Goal: Transaction & Acquisition: Purchase product/service

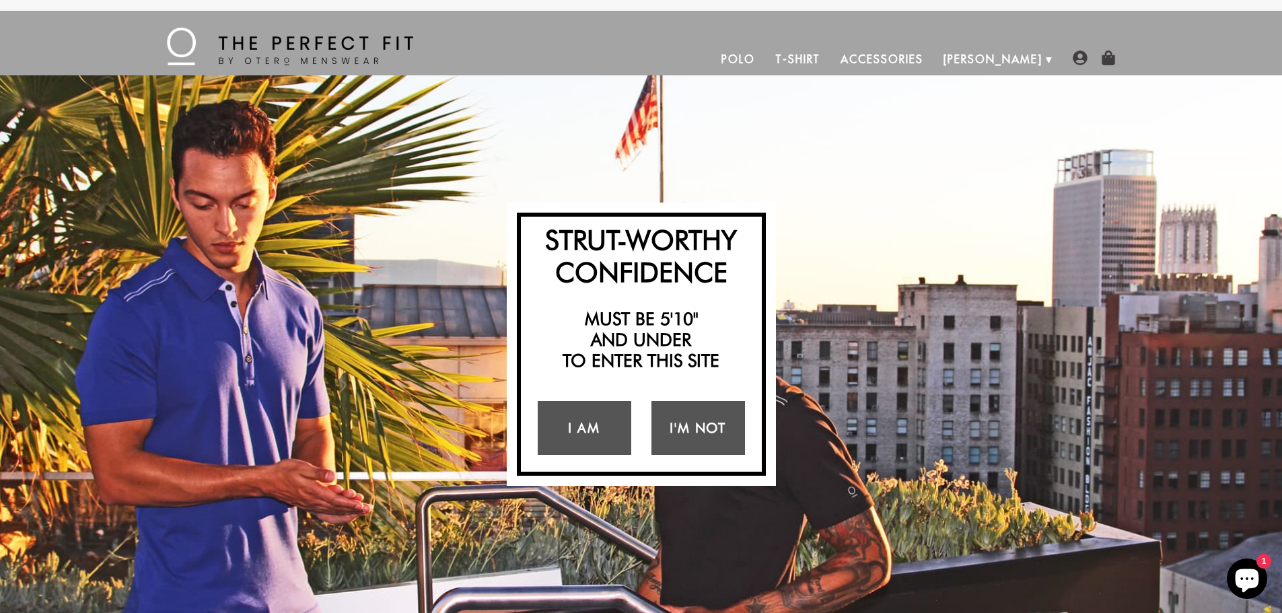
click at [765, 63] on link "Polo" at bounding box center [738, 59] width 54 height 32
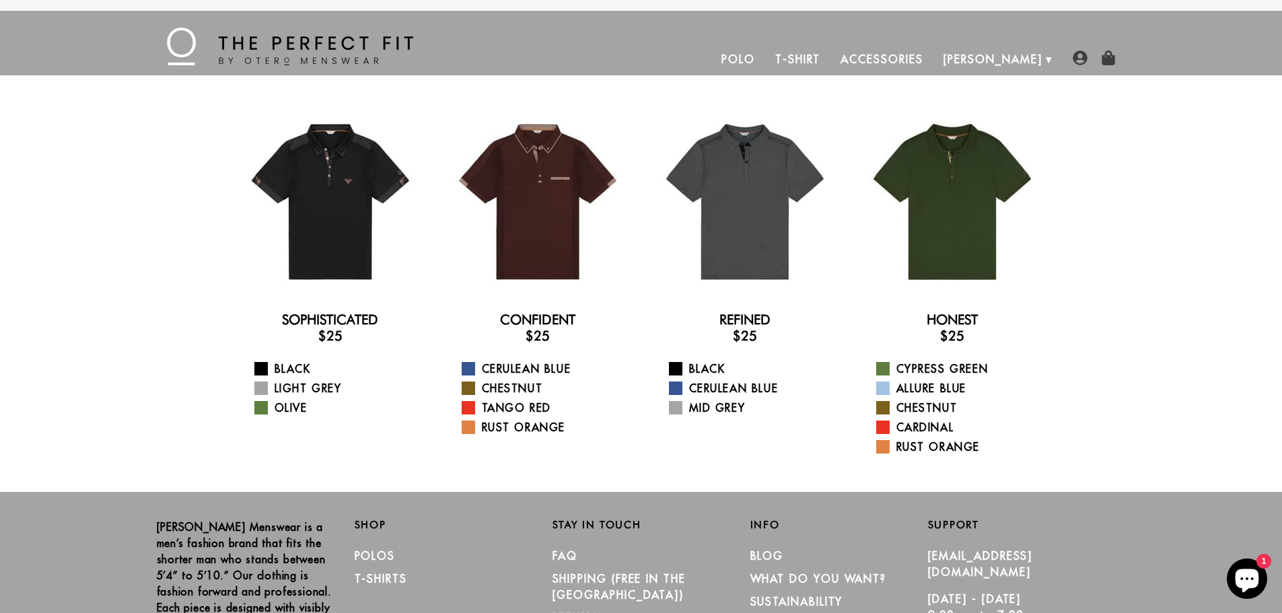
click at [830, 54] on link "T-Shirt" at bounding box center [797, 59] width 65 height 32
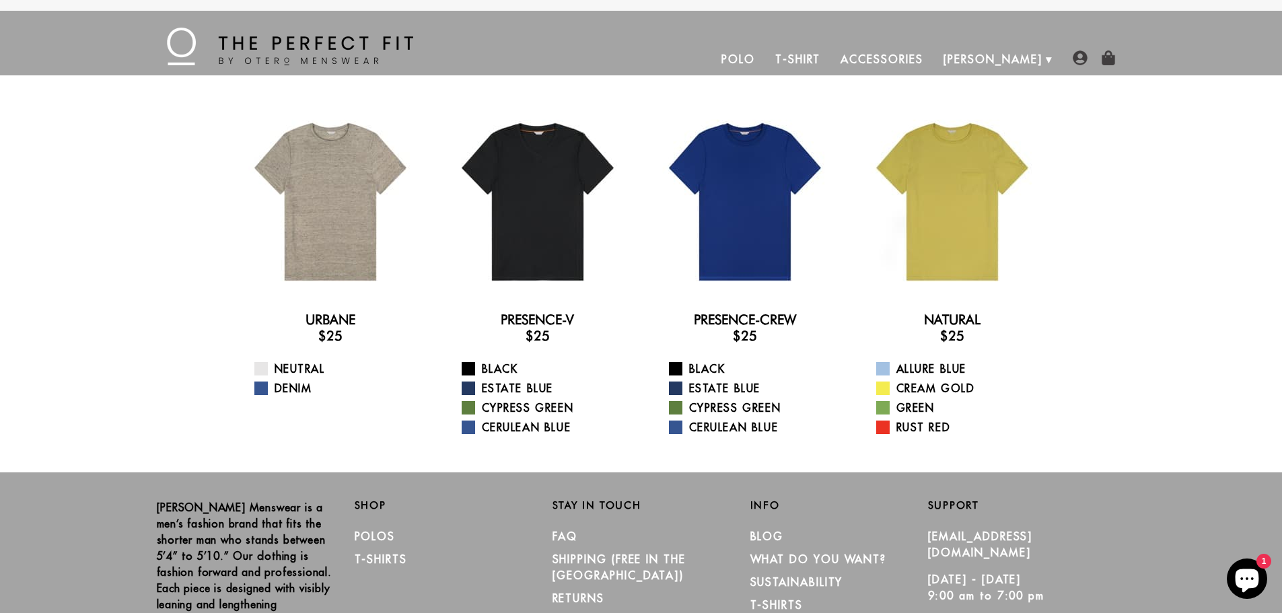
click at [765, 59] on link "Polo" at bounding box center [738, 59] width 54 height 32
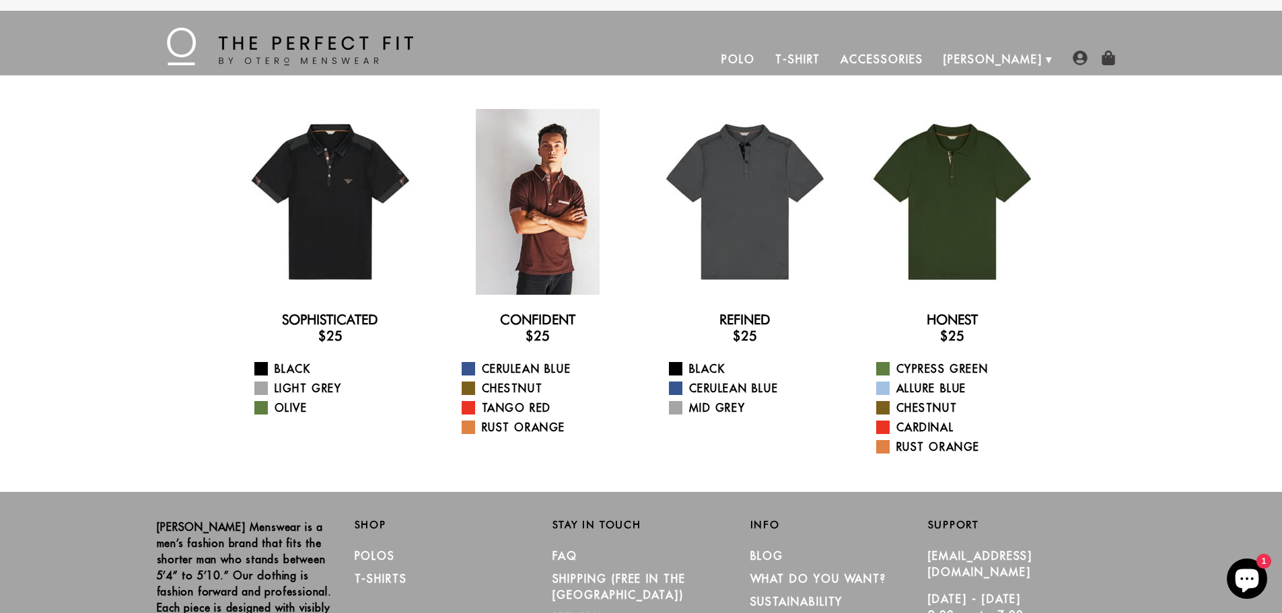
click at [497, 262] on div at bounding box center [538, 202] width 186 height 186
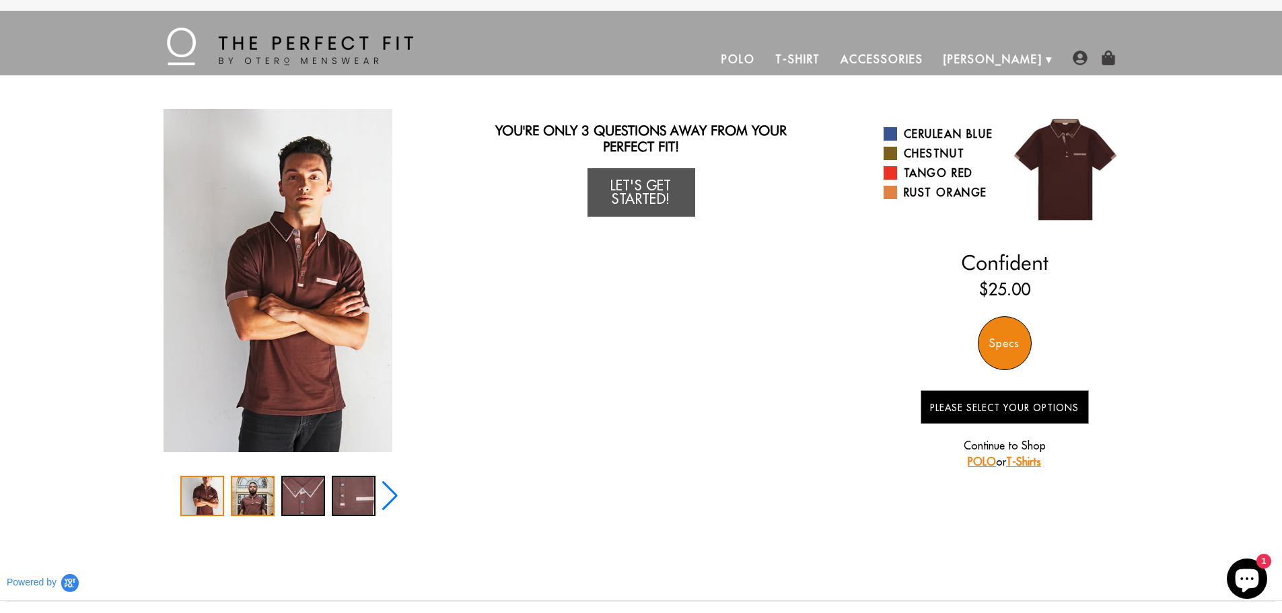
click at [239, 502] on div "2 / 5" at bounding box center [253, 496] width 44 height 40
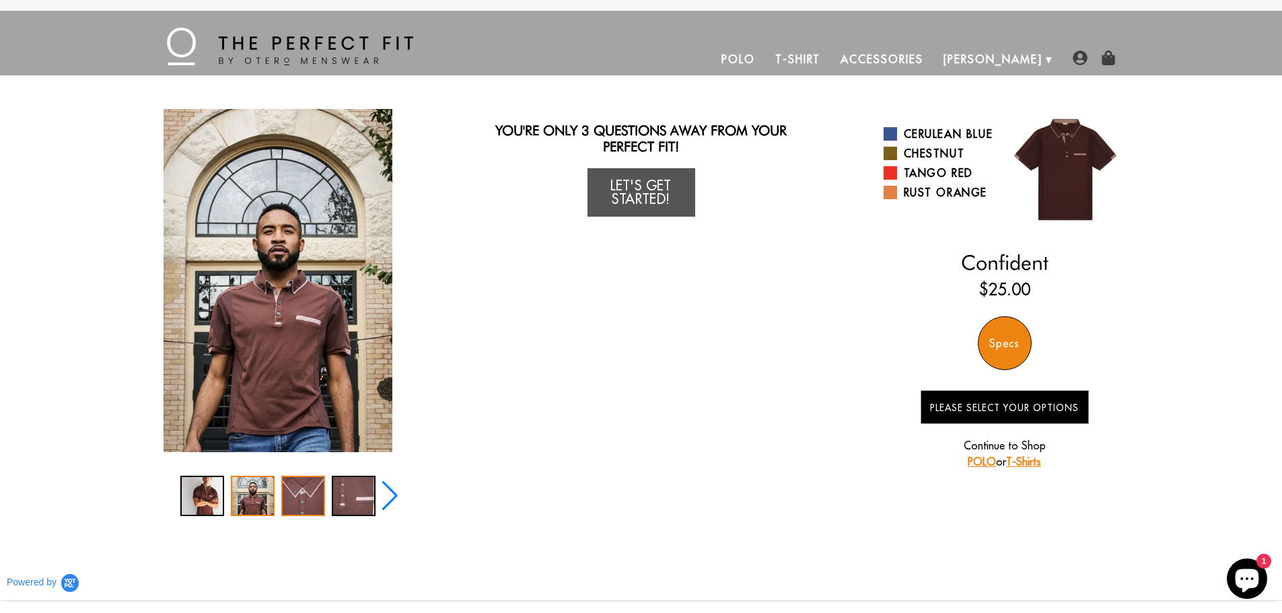
click at [305, 498] on div "3 / 5" at bounding box center [303, 496] width 44 height 40
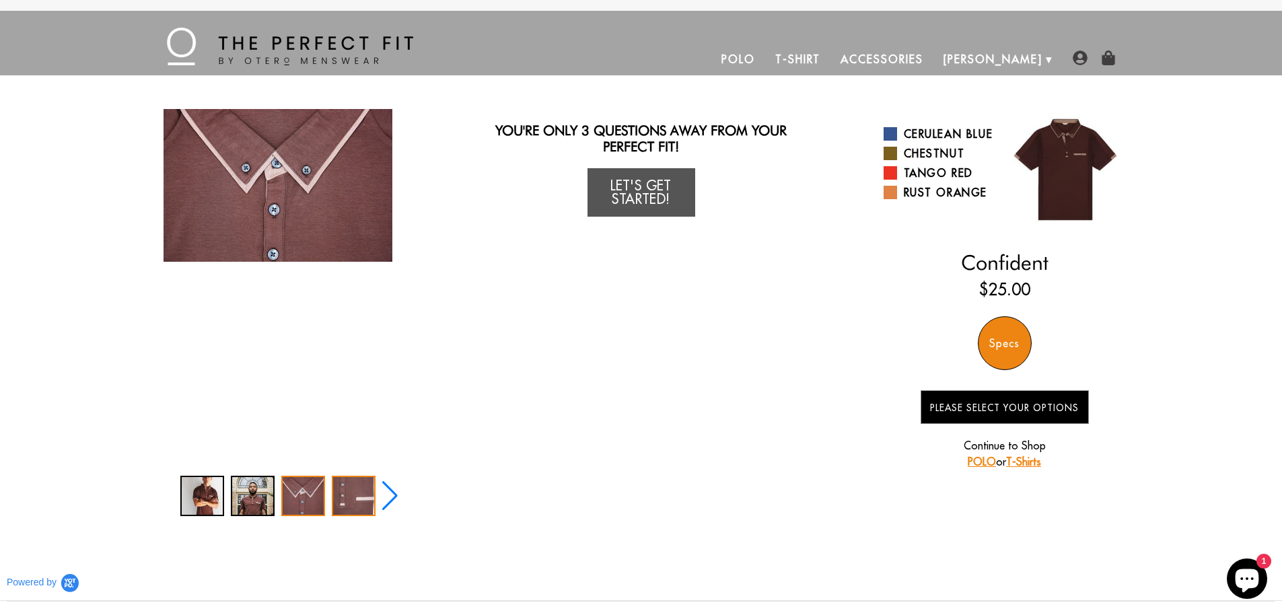
click at [359, 497] on div "4 / 5" at bounding box center [354, 496] width 44 height 40
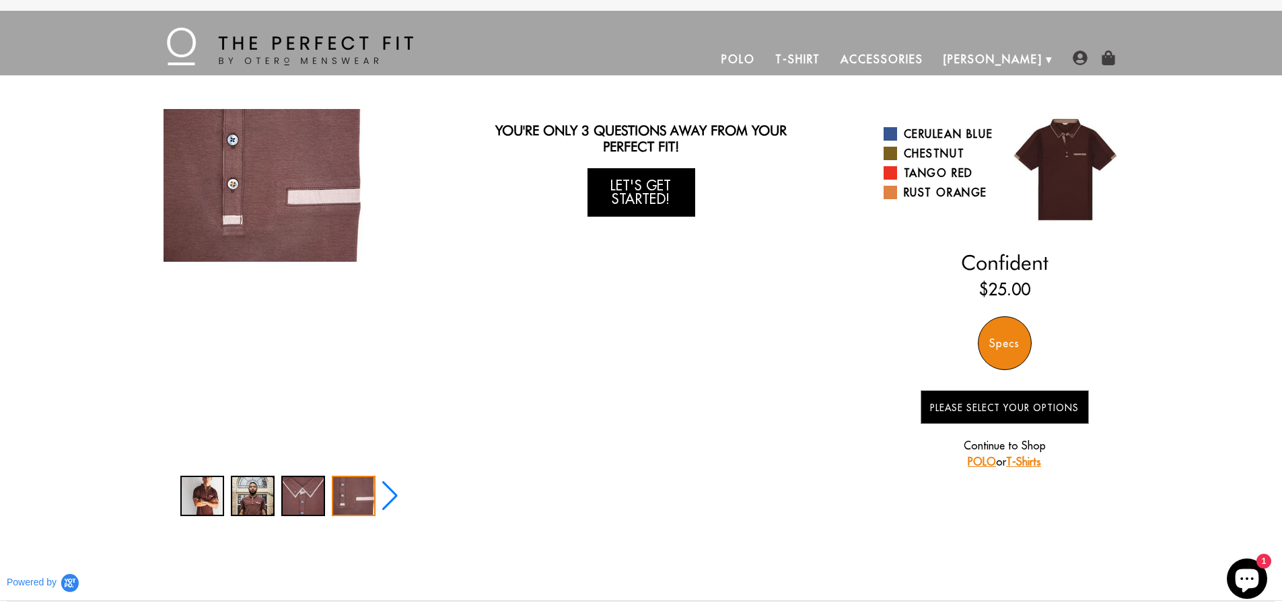
click at [668, 209] on link "Let's Get Started!" at bounding box center [641, 192] width 108 height 48
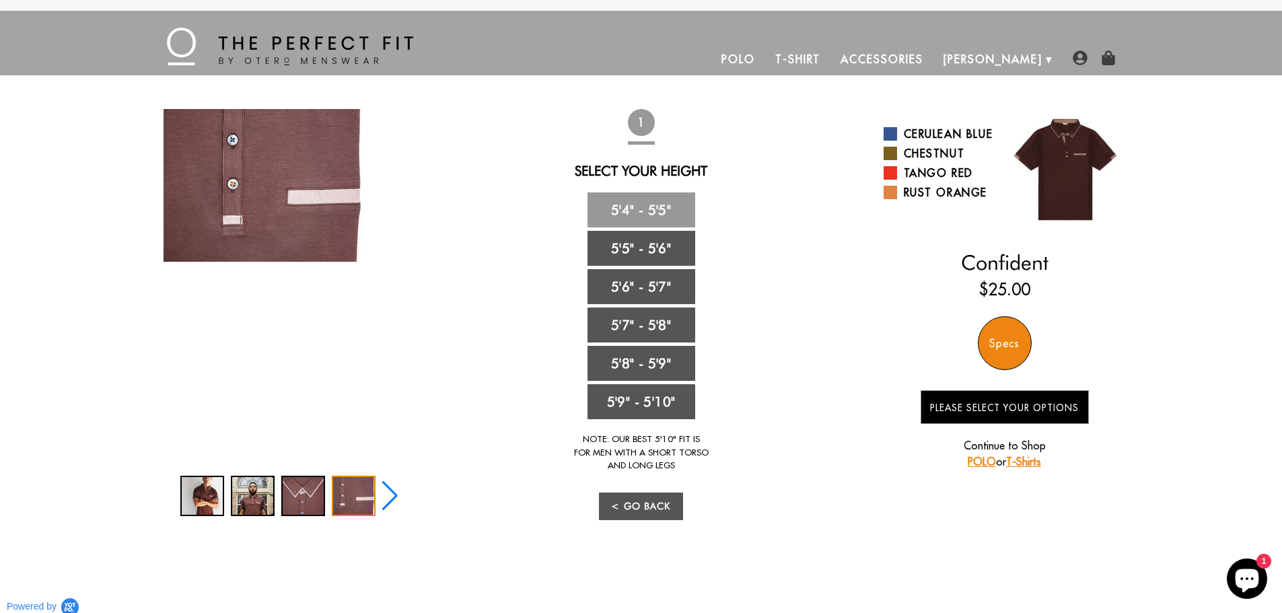
click at [668, 209] on link "5'4" - 5'5"" at bounding box center [641, 209] width 108 height 35
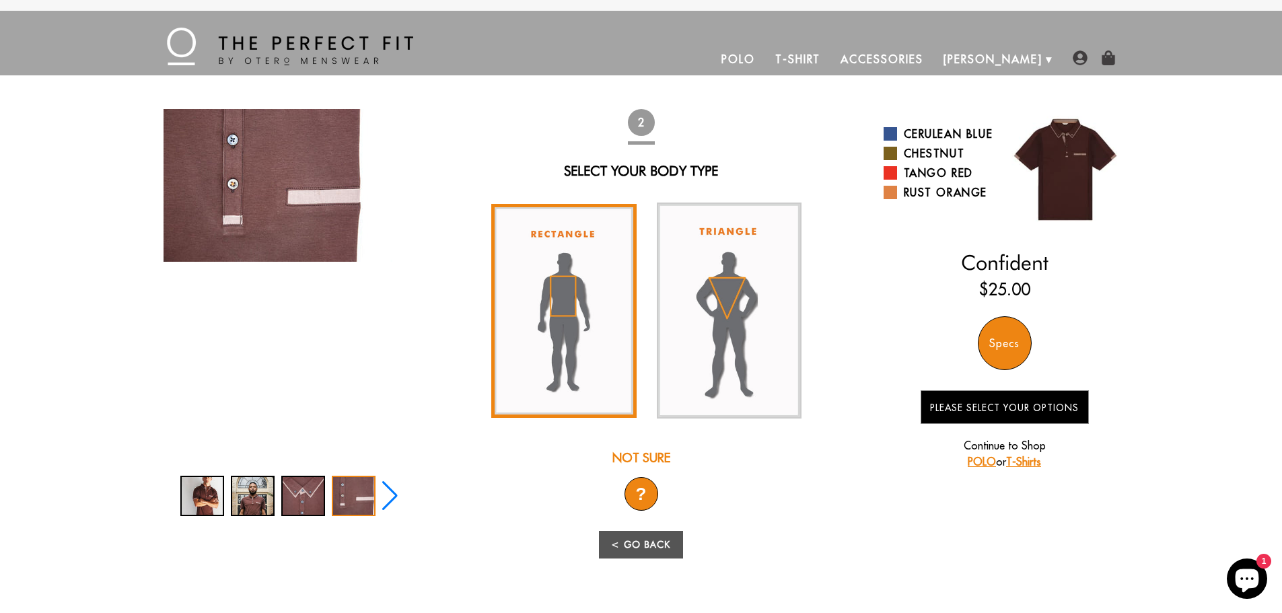
click at [550, 267] on img at bounding box center [563, 311] width 145 height 214
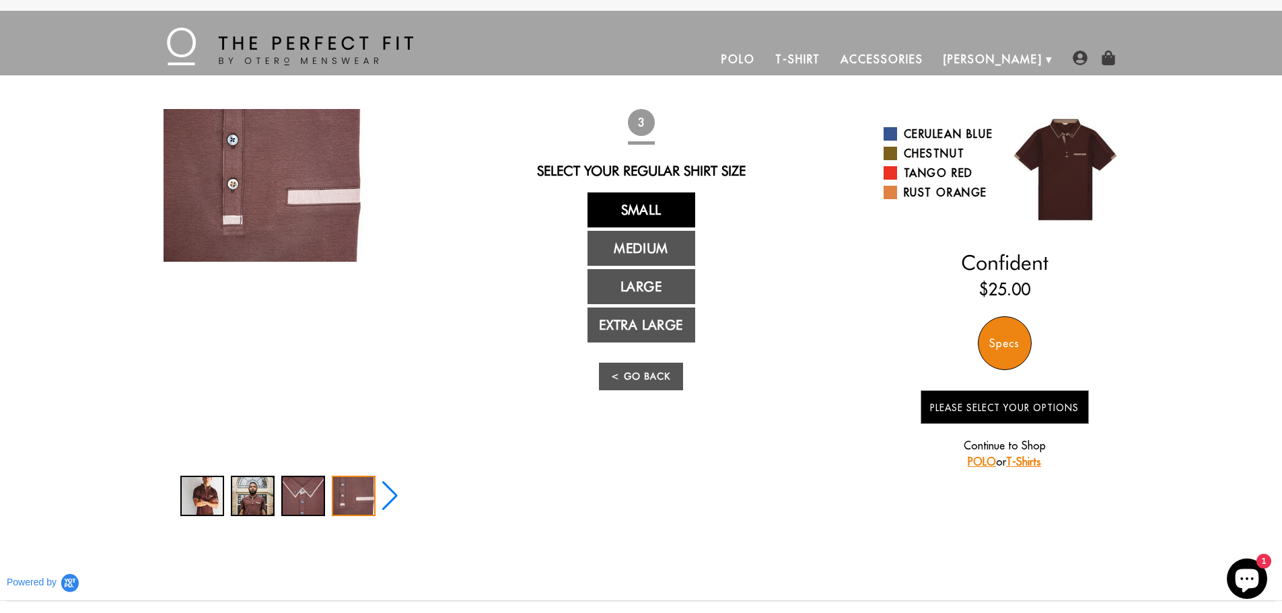
click at [688, 201] on link "Small" at bounding box center [641, 209] width 108 height 35
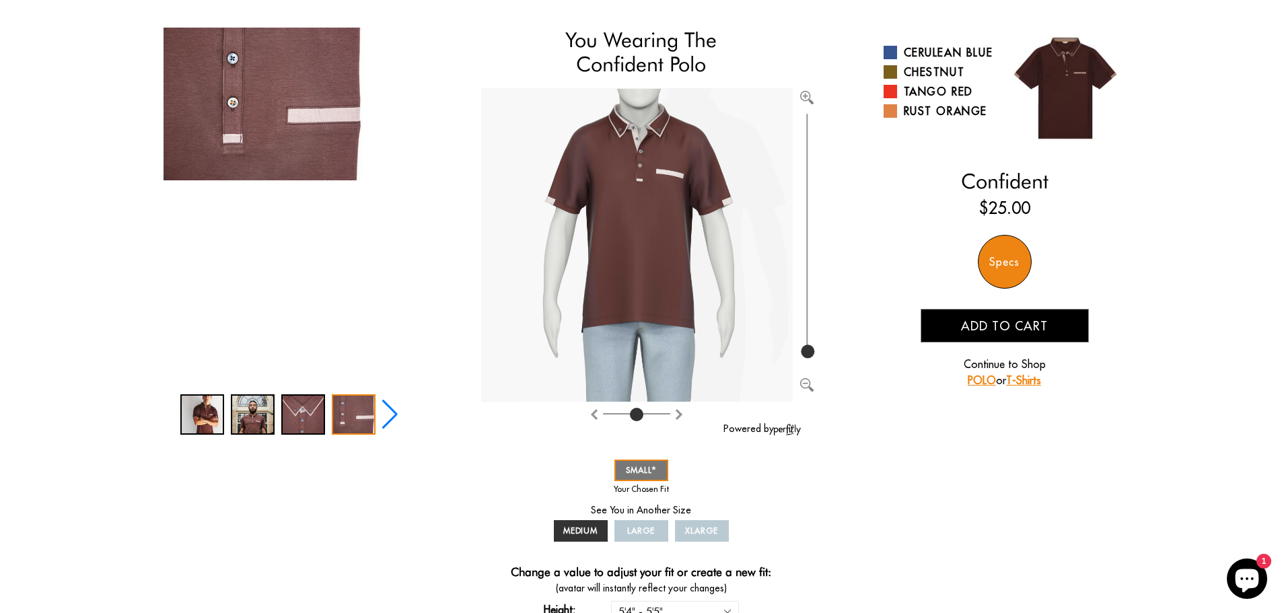
scroll to position [135, 0]
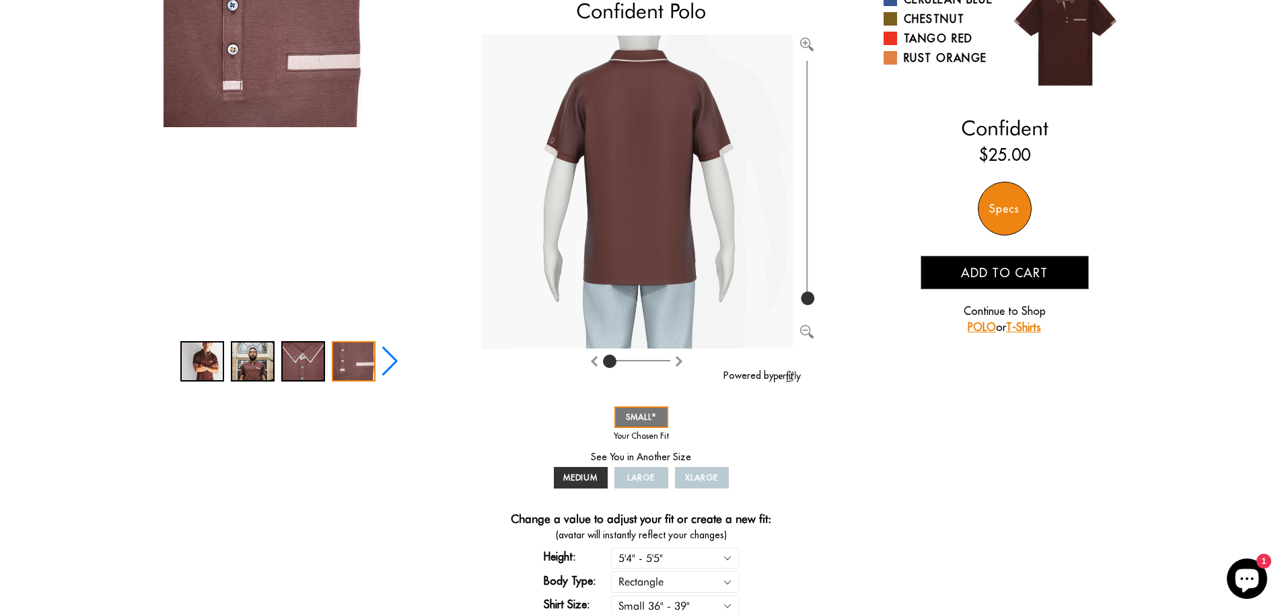
drag, startPoint x: 638, startPoint y: 361, endPoint x: 608, endPoint y: 363, distance: 29.7
type input "0"
click at [608, 363] on input "range" at bounding box center [636, 363] width 67 height 1
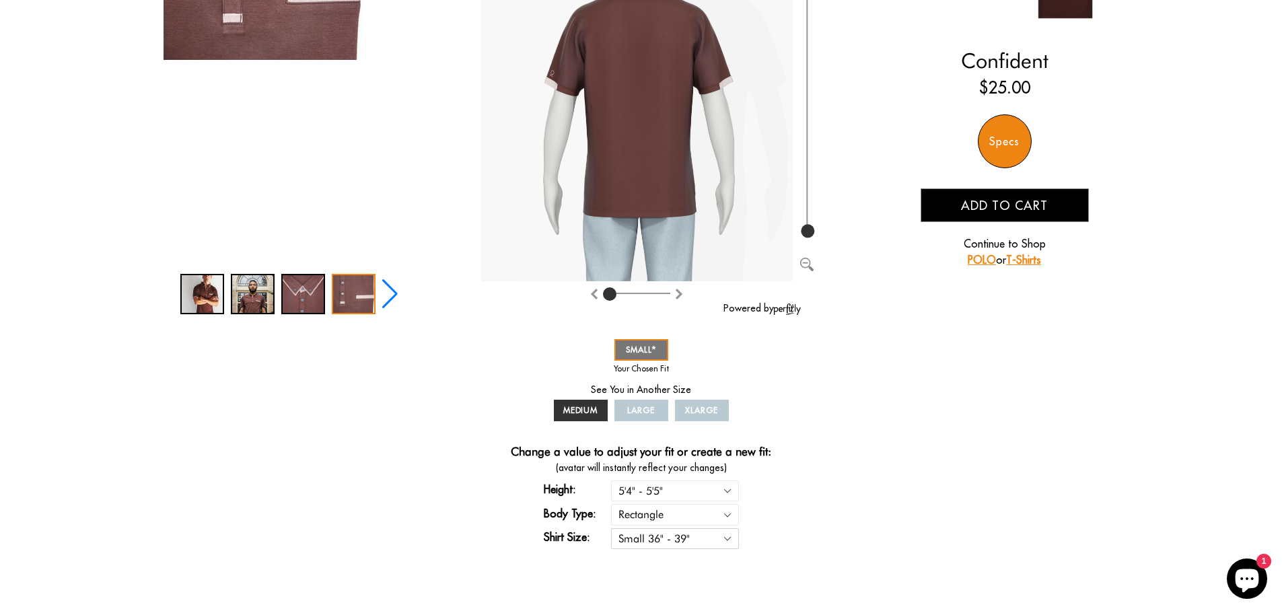
click at [674, 533] on select "Small 36" - 39" Medium 40" - 43" Large 44" - 47" Extra Large 48" - 50"" at bounding box center [675, 538] width 128 height 21
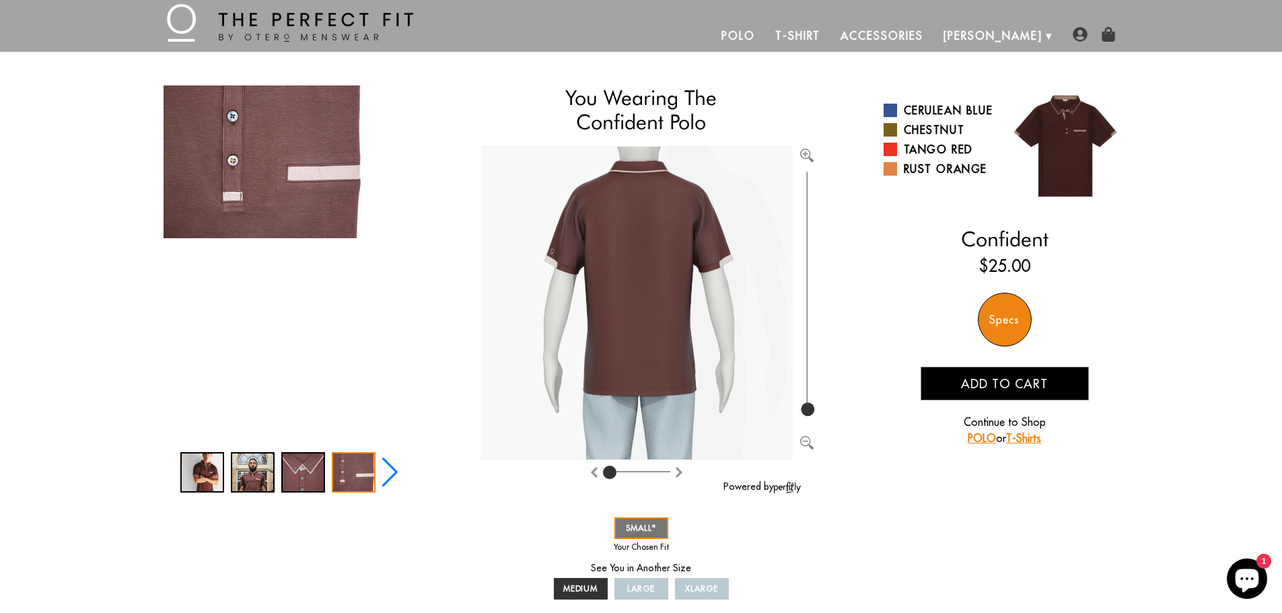
scroll to position [0, 0]
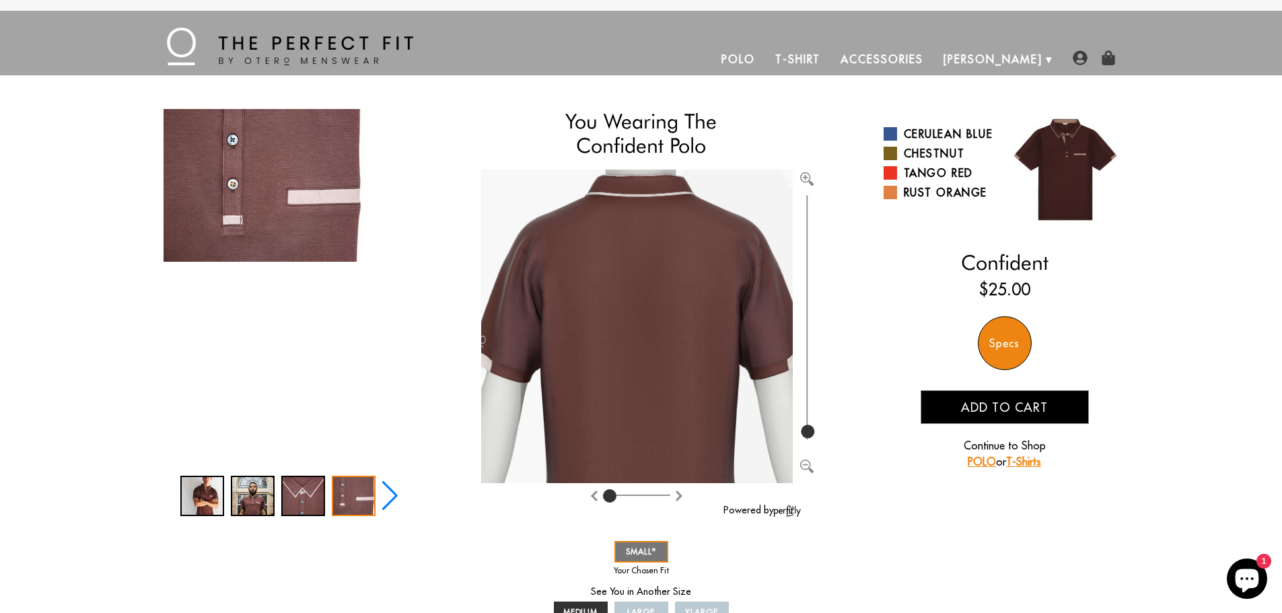
type input "100"
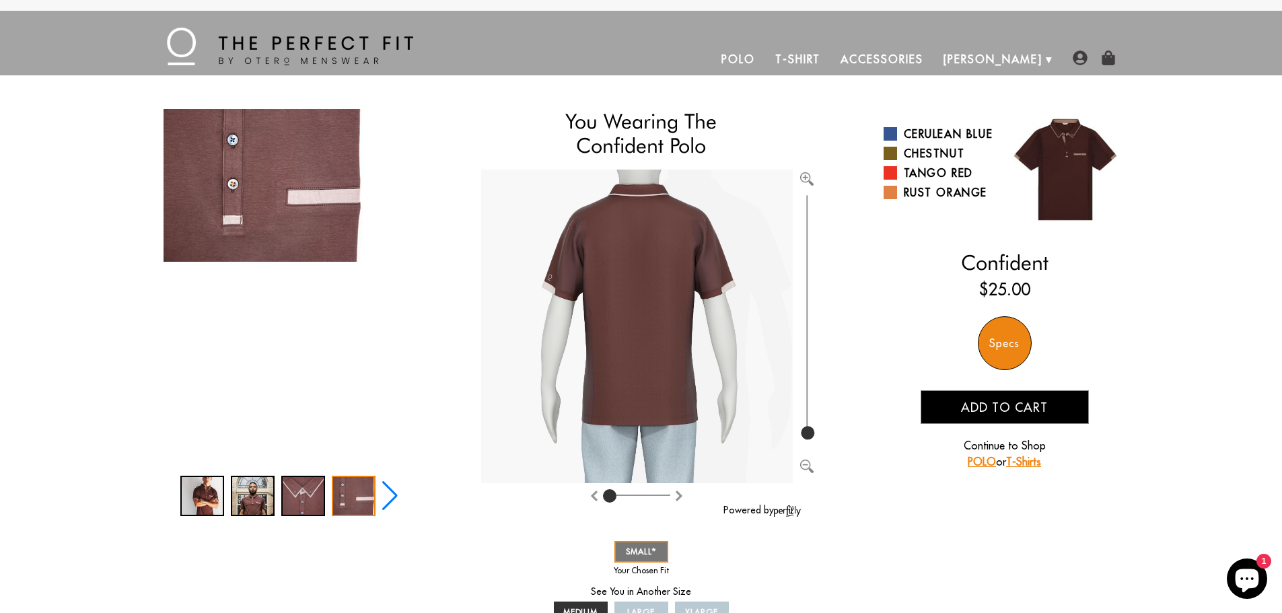
drag, startPoint x: 802, startPoint y: 425, endPoint x: 796, endPoint y: 436, distance: 12.4
click at [800, 436] on input "range" at bounding box center [806, 317] width 13 height 251
click at [646, 493] on div at bounding box center [636, 496] width 67 height 17
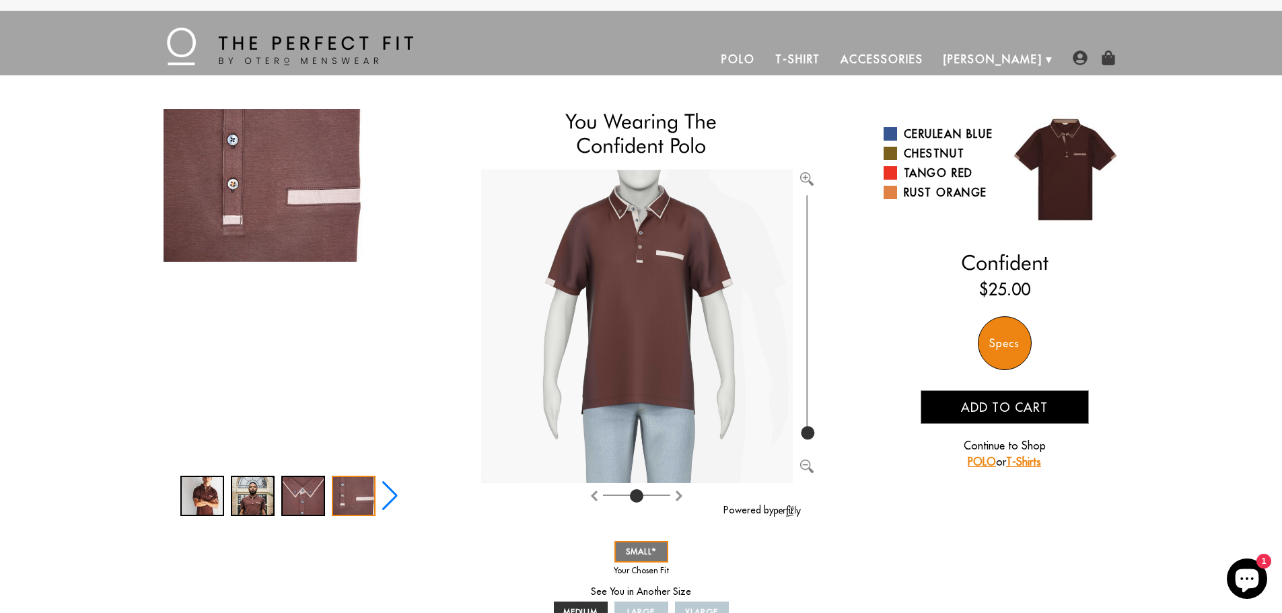
drag, startPoint x: 614, startPoint y: 496, endPoint x: 634, endPoint y: 493, distance: 20.4
type input "4"
click at [634, 497] on input "range" at bounding box center [636, 497] width 67 height 1
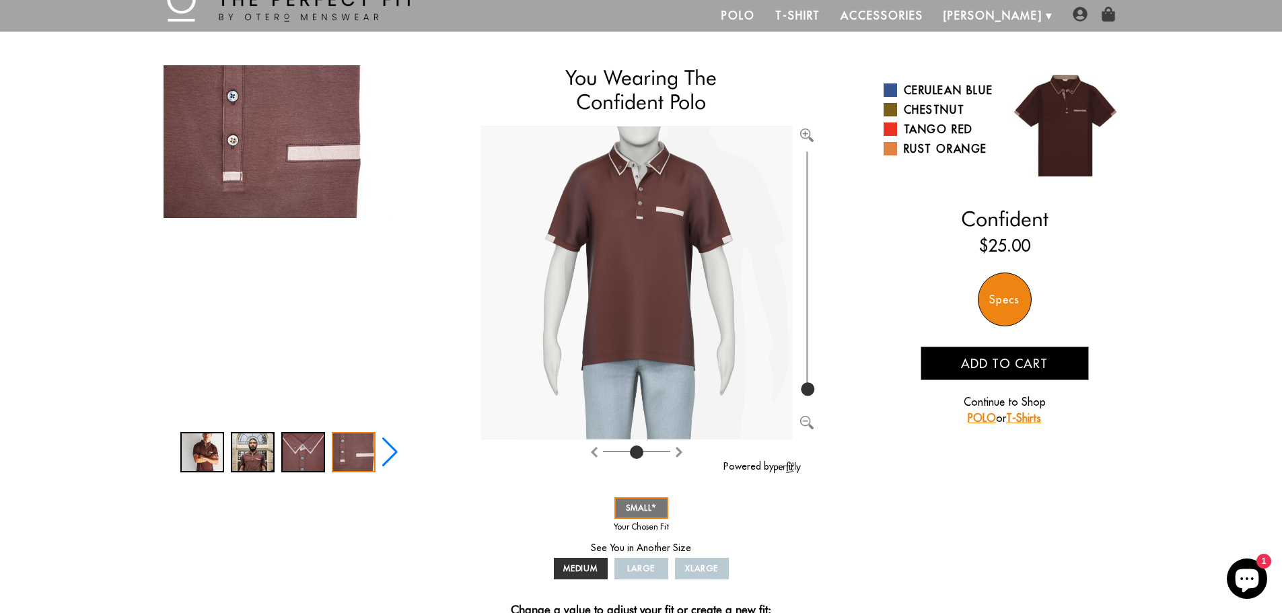
scroll to position [67, 0]
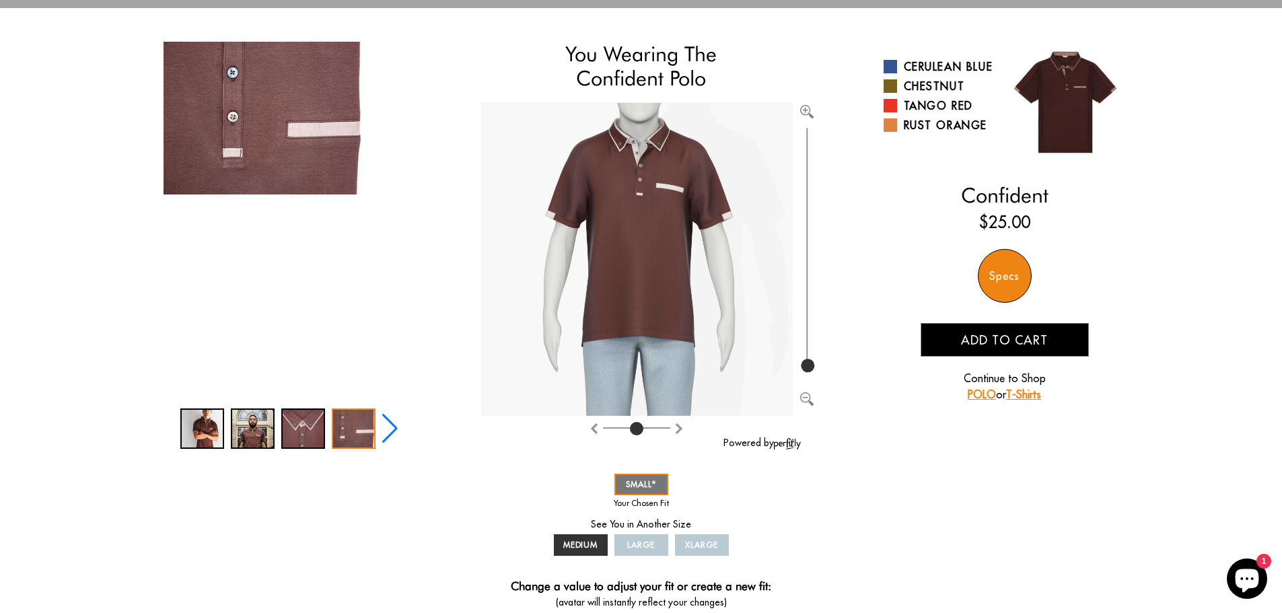
click at [643, 545] on span "LARGE" at bounding box center [641, 545] width 28 height 10
click at [647, 482] on span "SMALL" at bounding box center [641, 484] width 31 height 10
click at [647, 533] on div "SMALL MEDIUM LARGE XLARGE" at bounding box center [641, 514] width 182 height 89
click at [647, 541] on span "LARGE" at bounding box center [641, 545] width 28 height 10
click at [561, 545] on link "MEDIUM" at bounding box center [581, 545] width 54 height 22
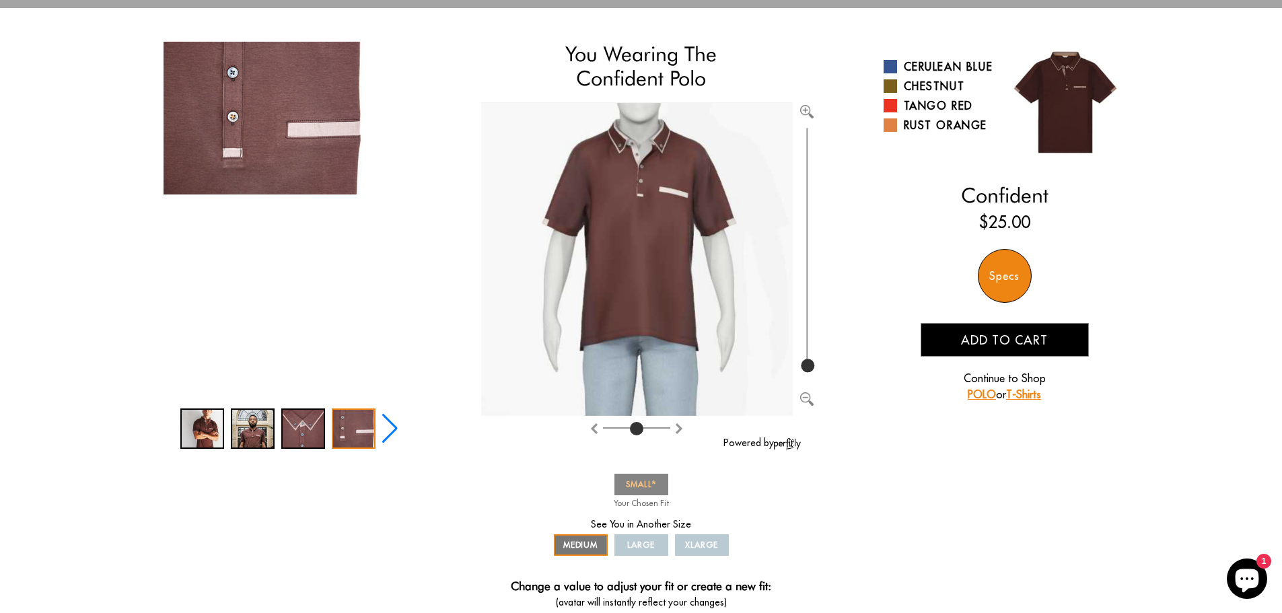
click at [636, 488] on span "SMALL" at bounding box center [641, 484] width 31 height 10
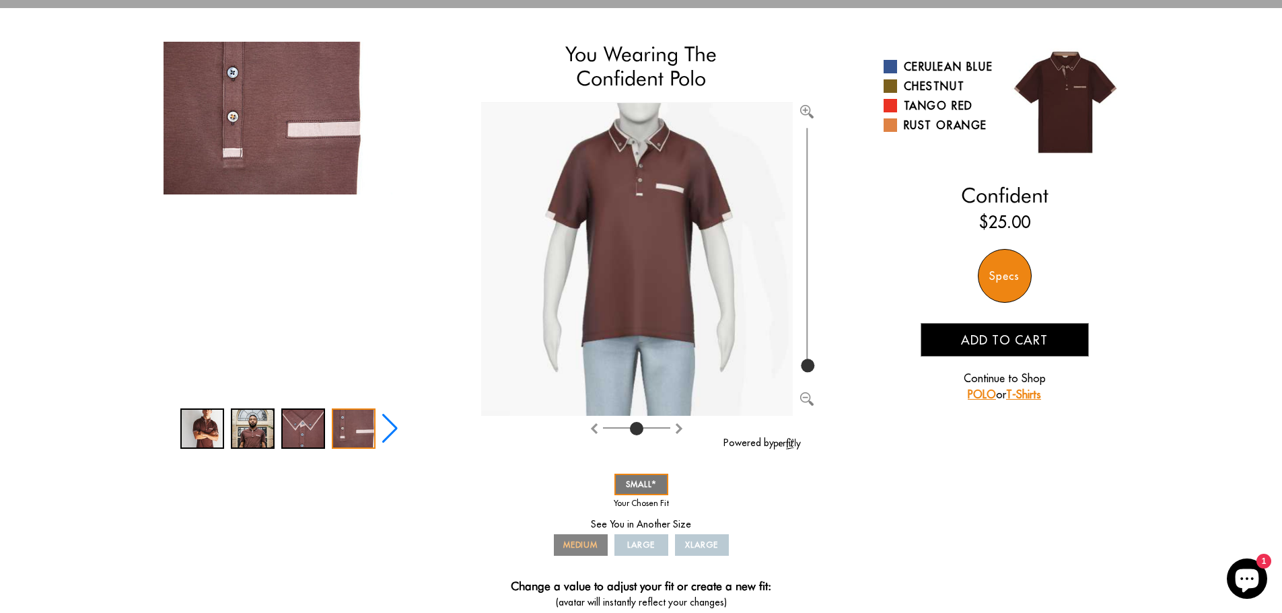
click at [580, 539] on div "SMALL MEDIUM LARGE XLARGE" at bounding box center [641, 514] width 182 height 89
click at [583, 544] on span "MEDIUM" at bounding box center [580, 545] width 35 height 10
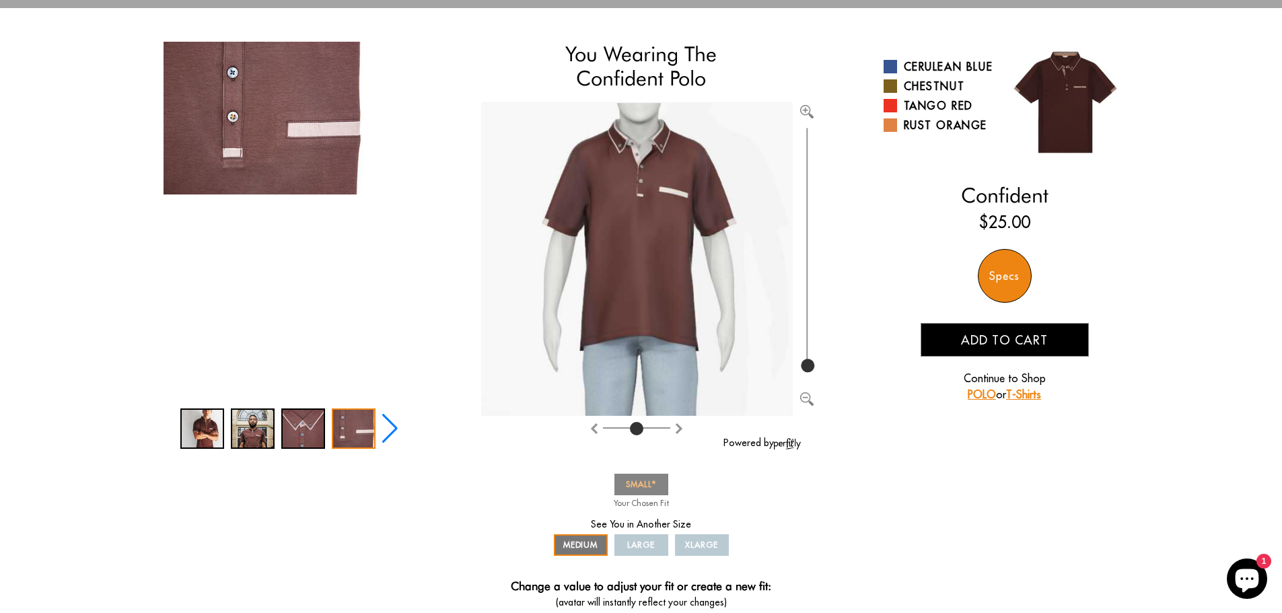
click at [635, 474] on link "SMALL" at bounding box center [641, 485] width 54 height 22
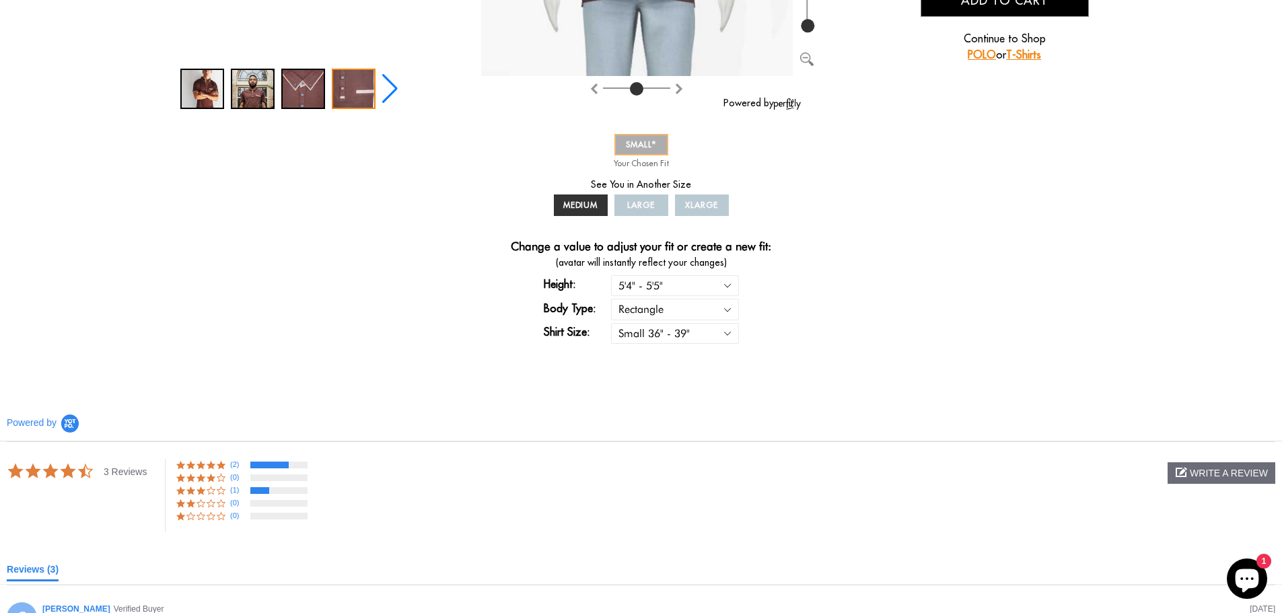
scroll to position [336, 0]
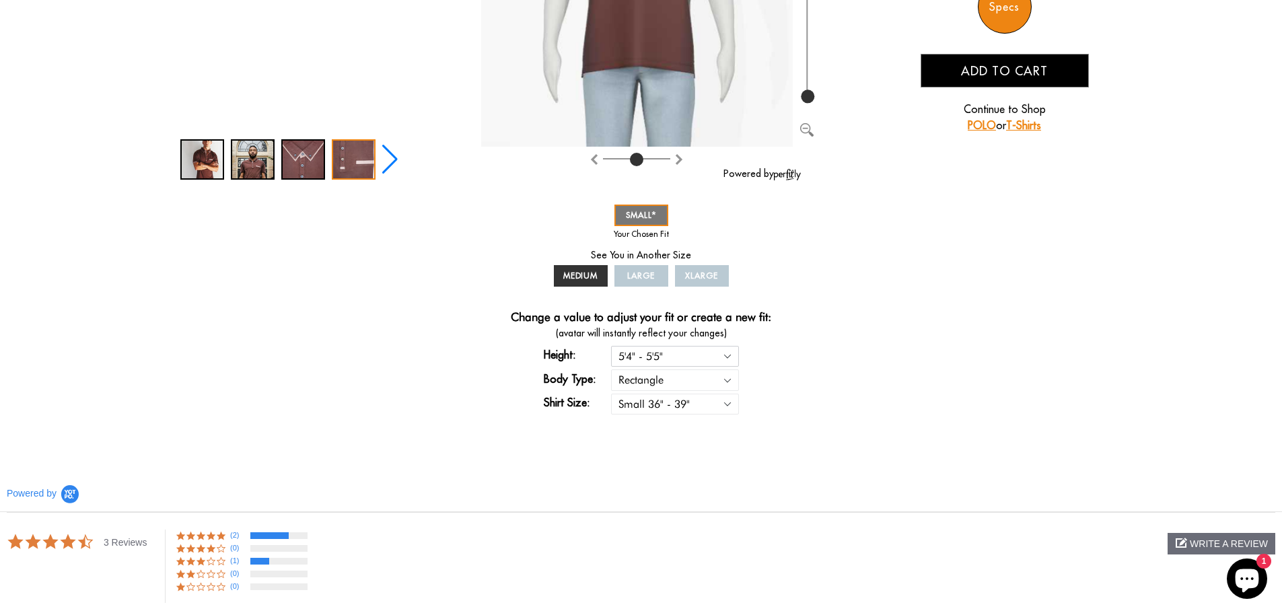
click at [665, 361] on select "5'4" - 5'5" 5'5" - 5'6" 5'6" - 5'7" 5'7" - 5'8" 5'8" - 5'9" 5'9" - 5'10"" at bounding box center [675, 356] width 128 height 21
click at [657, 389] on select "Rectangle Triangle" at bounding box center [675, 379] width 128 height 21
select select "triangle"
click at [611, 369] on select "Rectangle Triangle" at bounding box center [675, 379] width 128 height 21
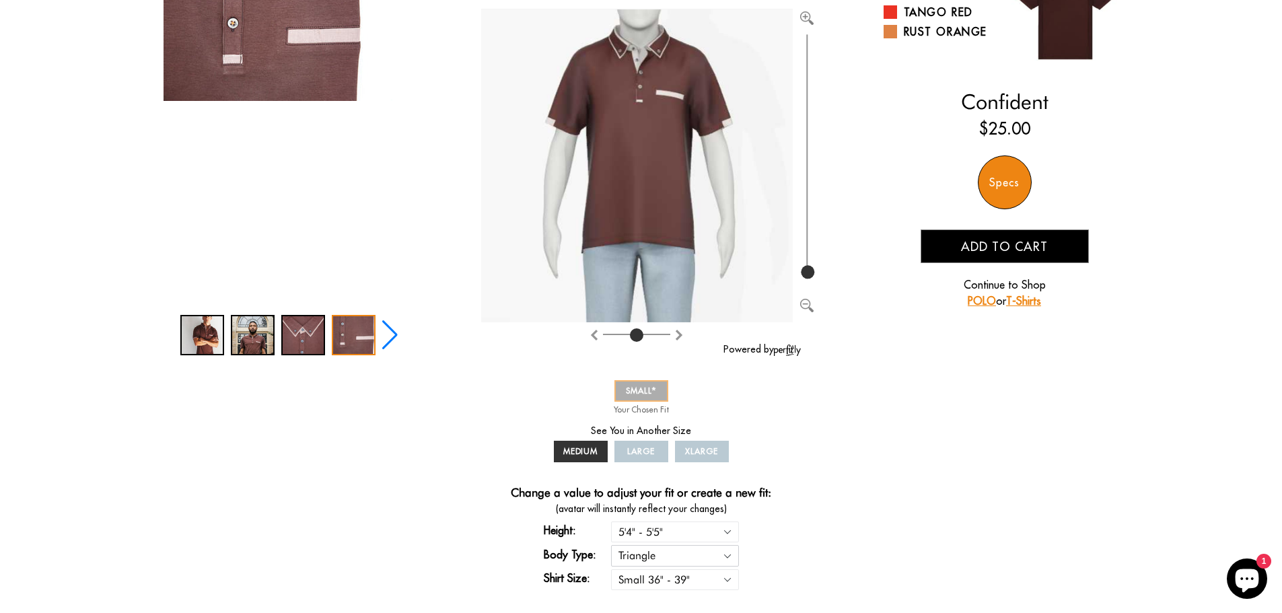
scroll to position [135, 0]
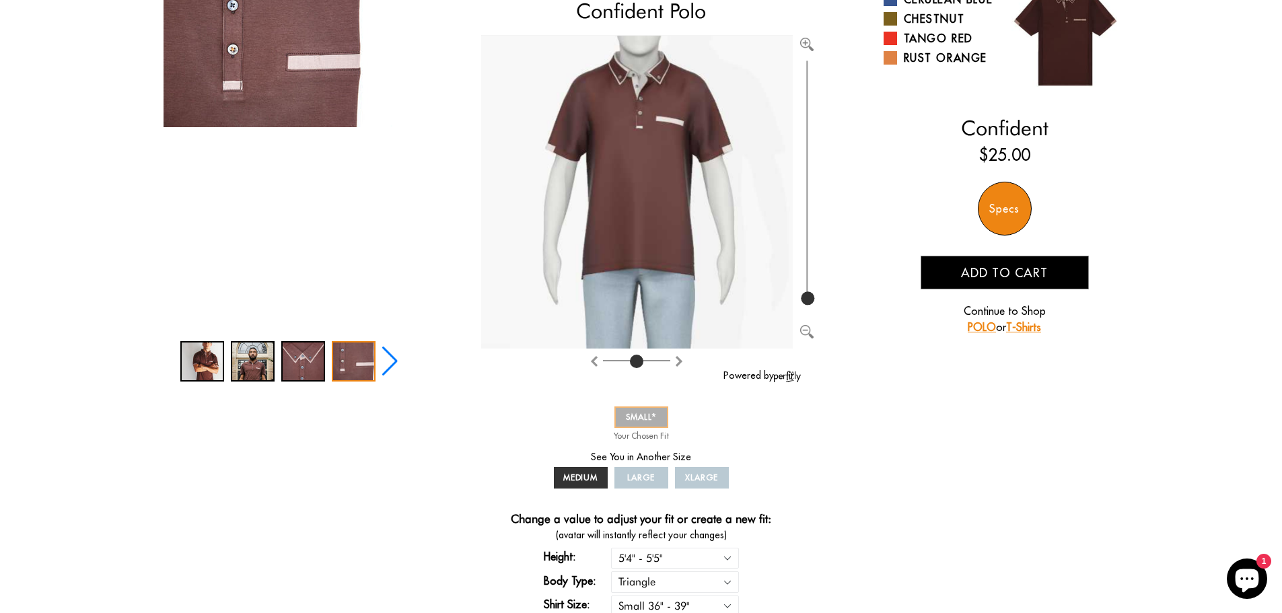
select select "triangle"
